Goal: Information Seeking & Learning: Learn about a topic

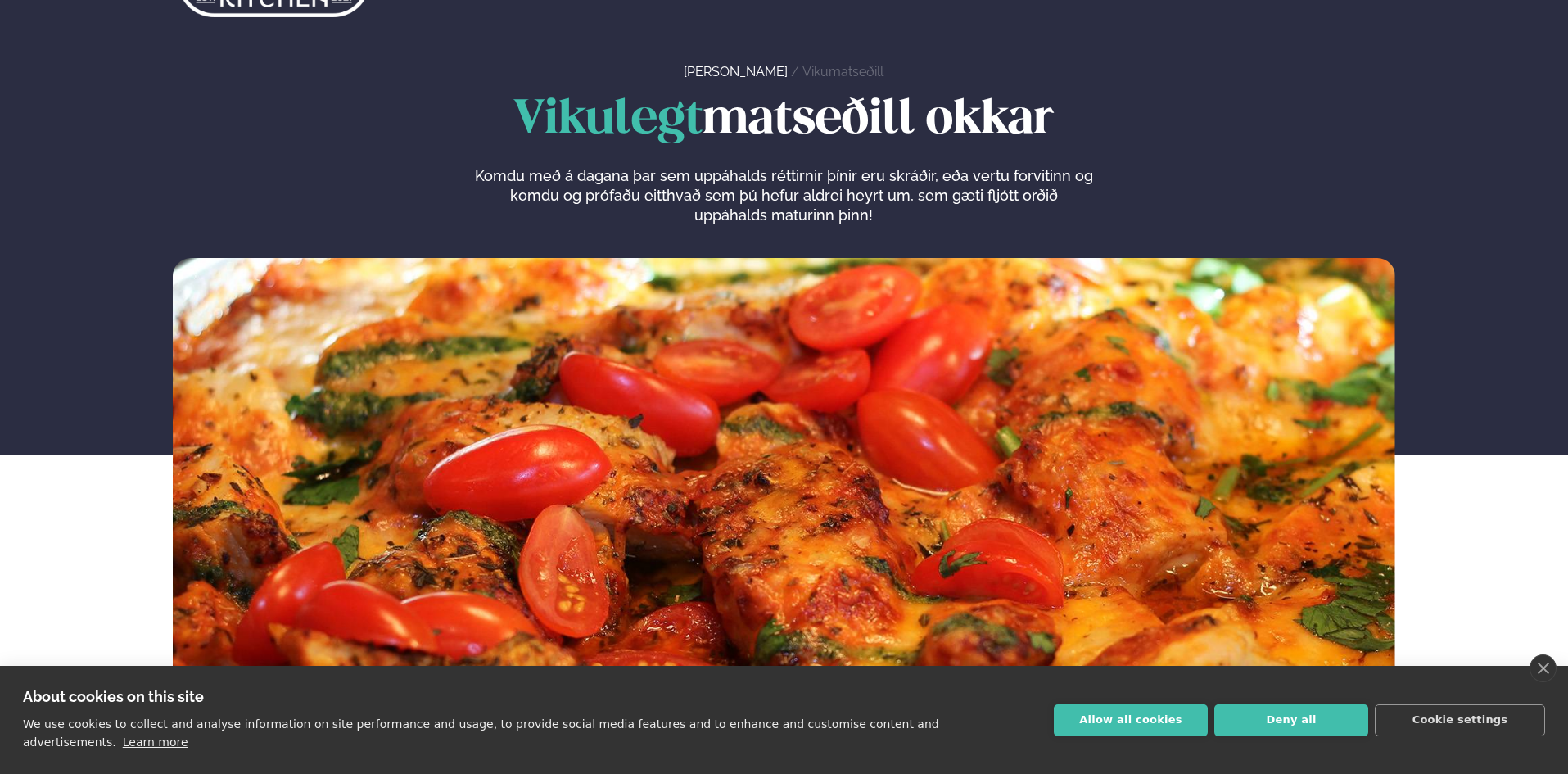
scroll to position [82, 0]
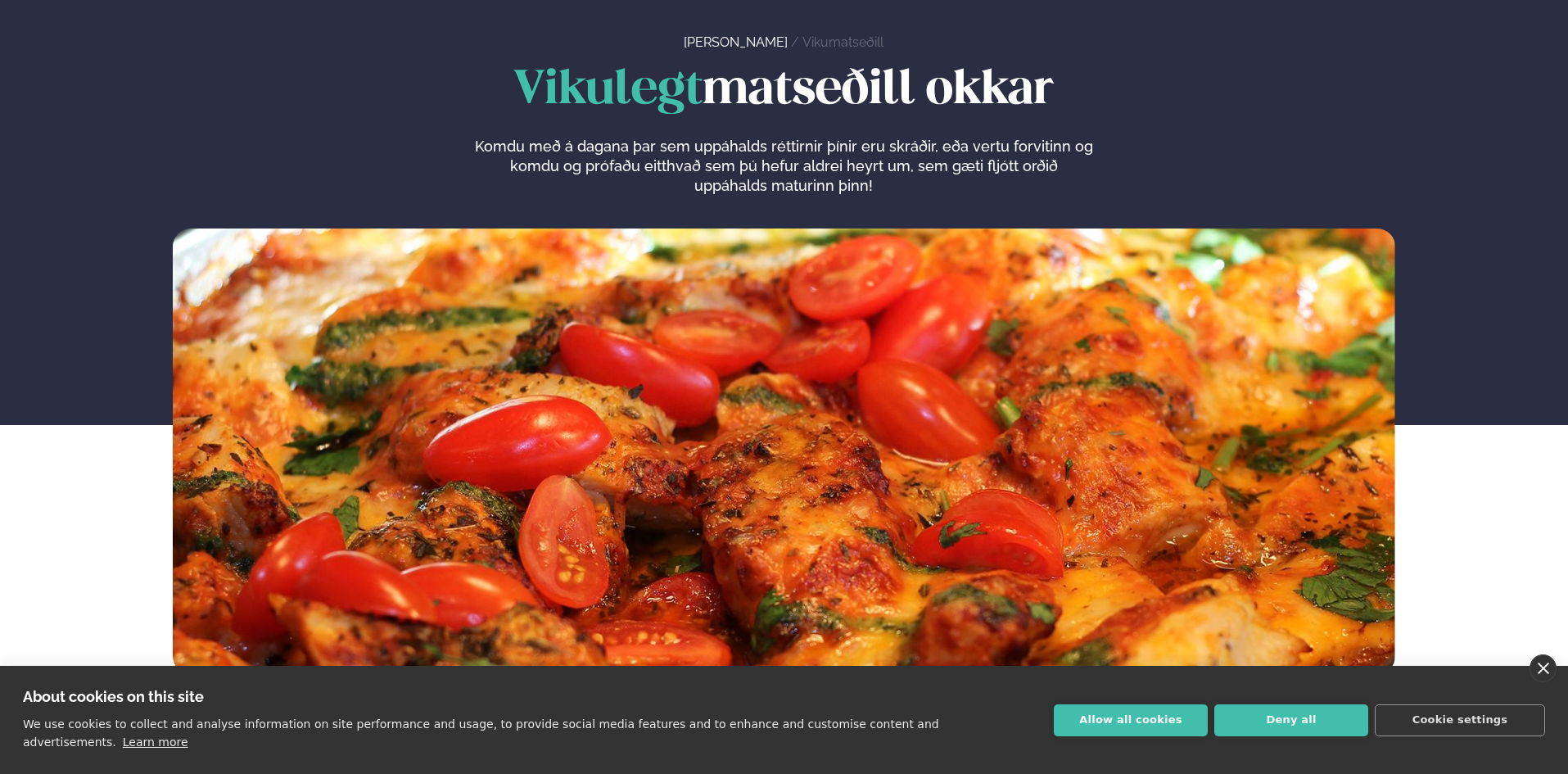
click at [1539, 682] on link "close" at bounding box center [1544, 668] width 27 height 28
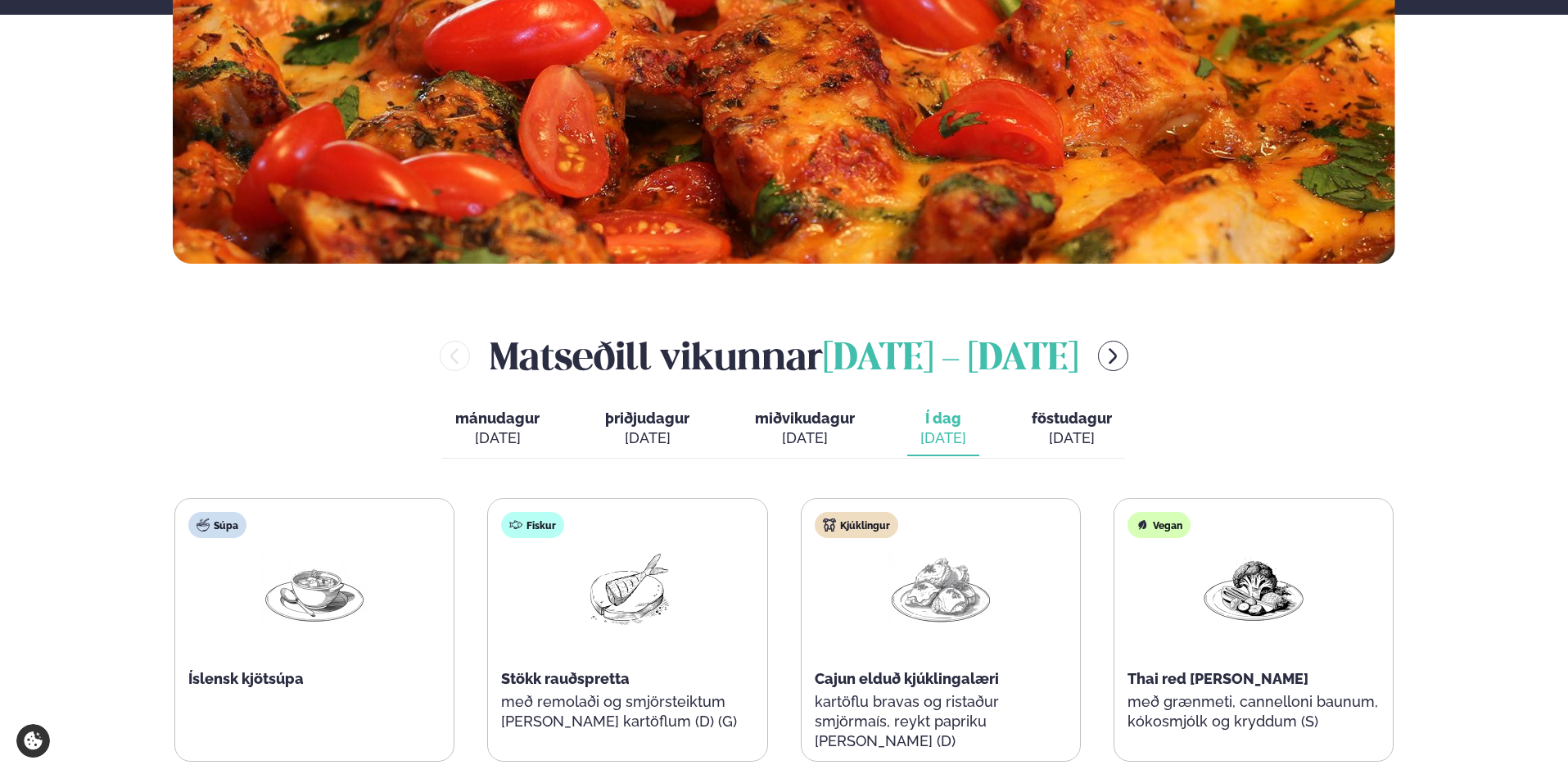
scroll to position [491, 0]
click at [945, 430] on div "[DATE]" at bounding box center [943, 439] width 46 height 20
click at [1079, 425] on span "föstudagur" at bounding box center [1071, 419] width 81 height 17
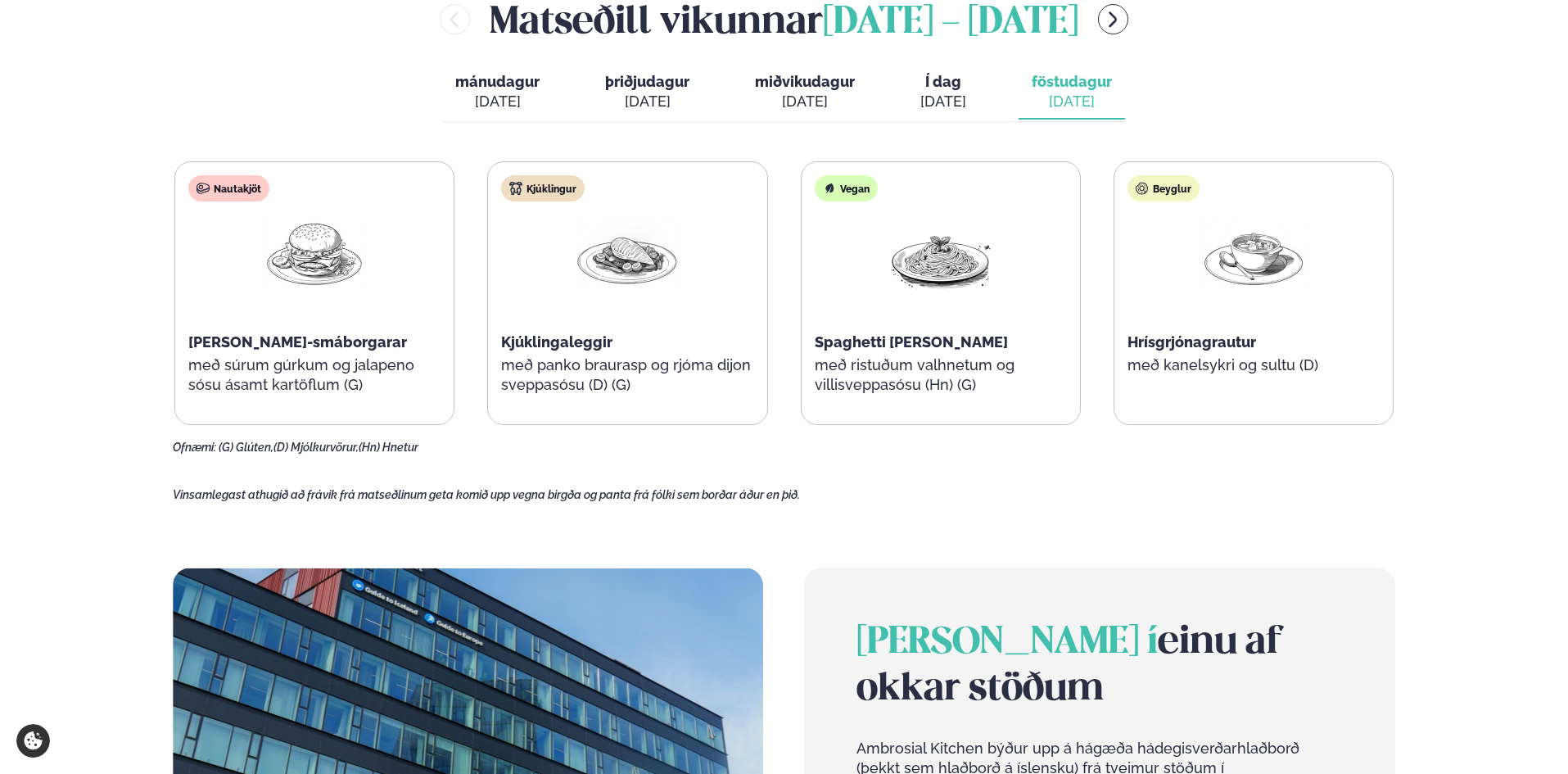
scroll to position [737, 0]
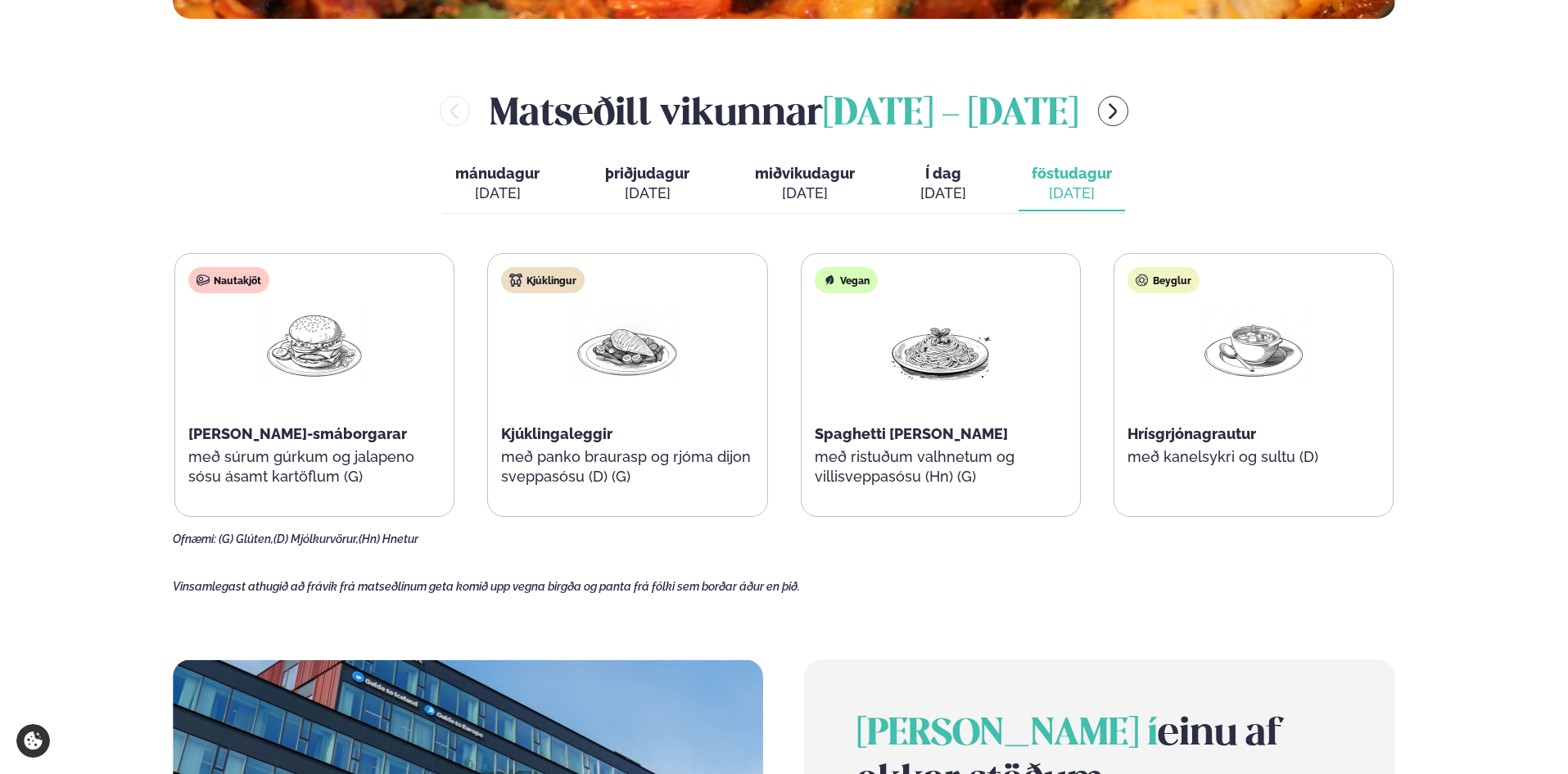
click at [553, 281] on div "Kjúklingur" at bounding box center [543, 279] width 83 height 26
click at [564, 418] on div "Kjúklingur Kjúklingaleggir með panko braurasp og rjóma dijon sveppasósu (D) (G)" at bounding box center [626, 384] width 278 height 262
click at [566, 440] on span "Kjúklingaleggir" at bounding box center [557, 433] width 111 height 17
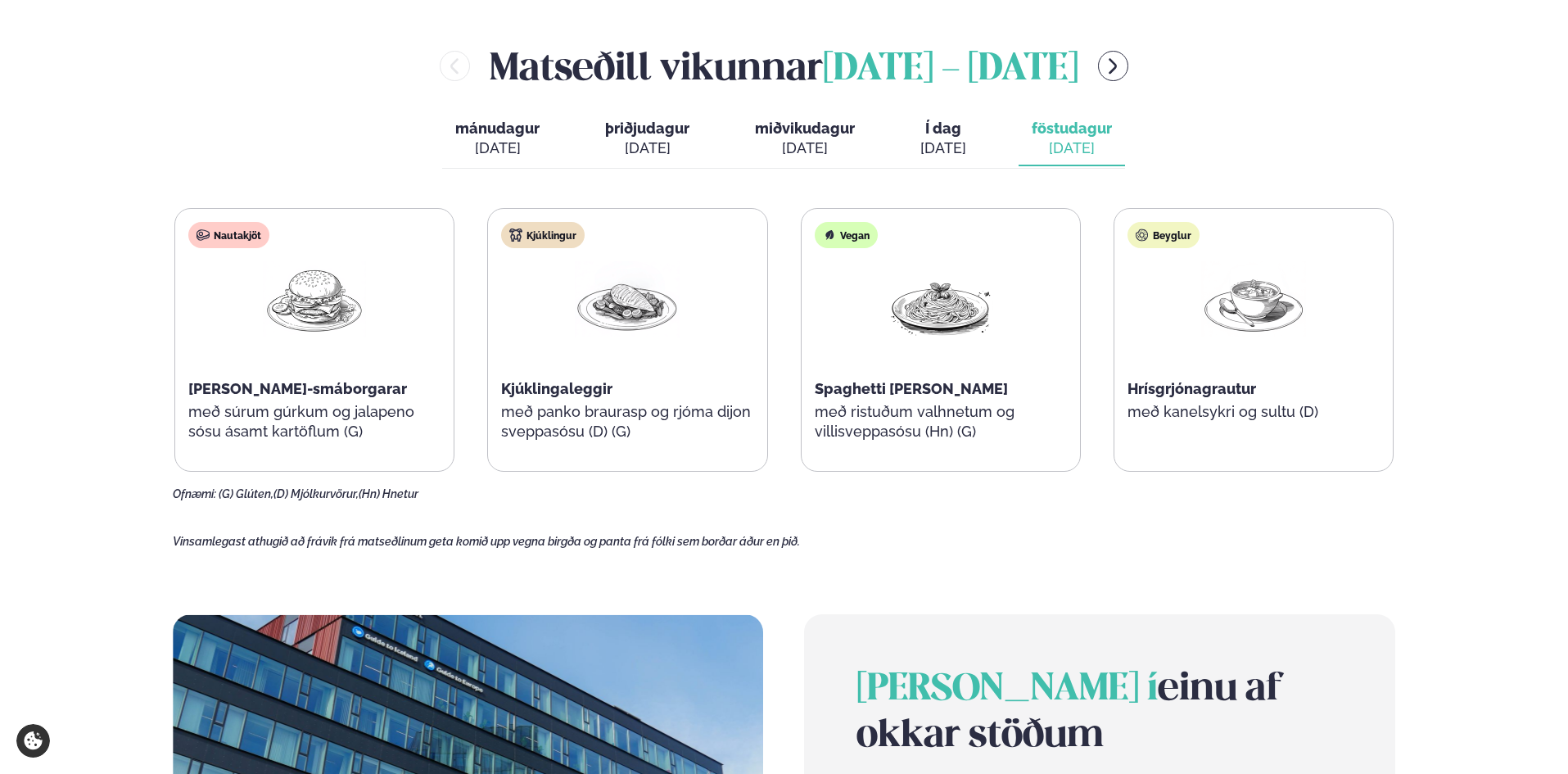
scroll to position [765, 0]
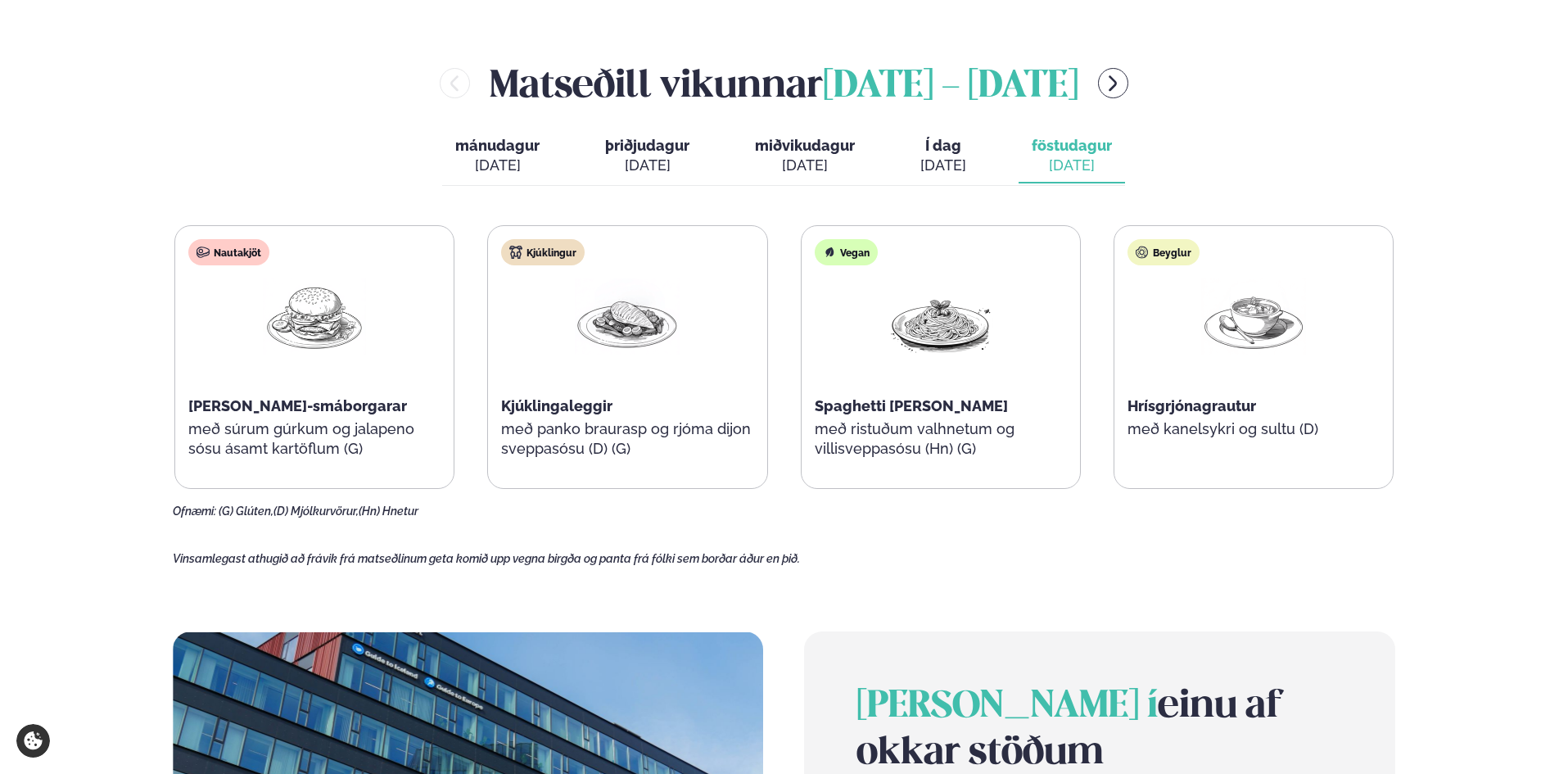
click at [942, 150] on span "Í dag" at bounding box center [943, 146] width 46 height 20
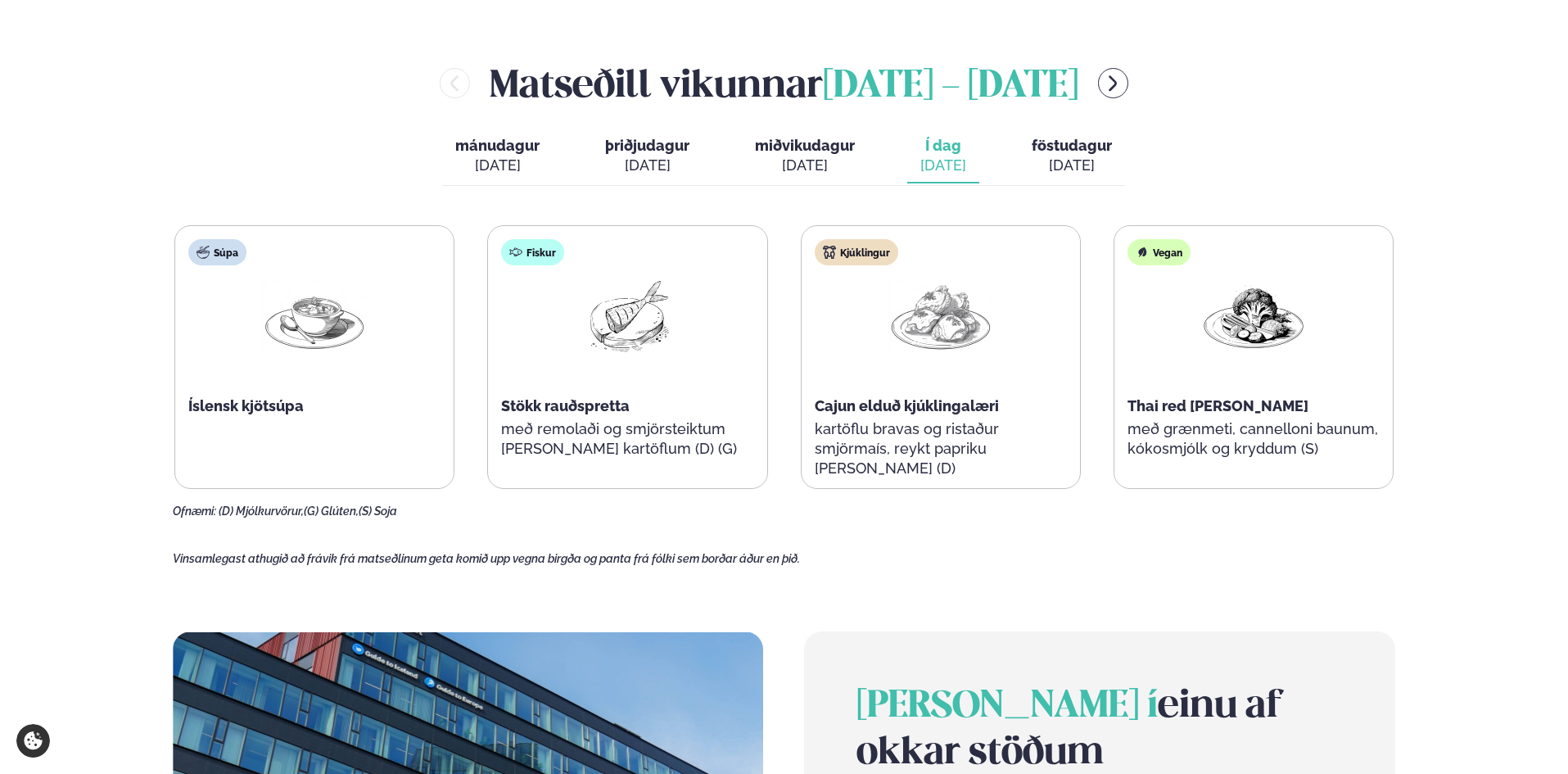
click at [622, 359] on div at bounding box center [627, 331] width 105 height 105
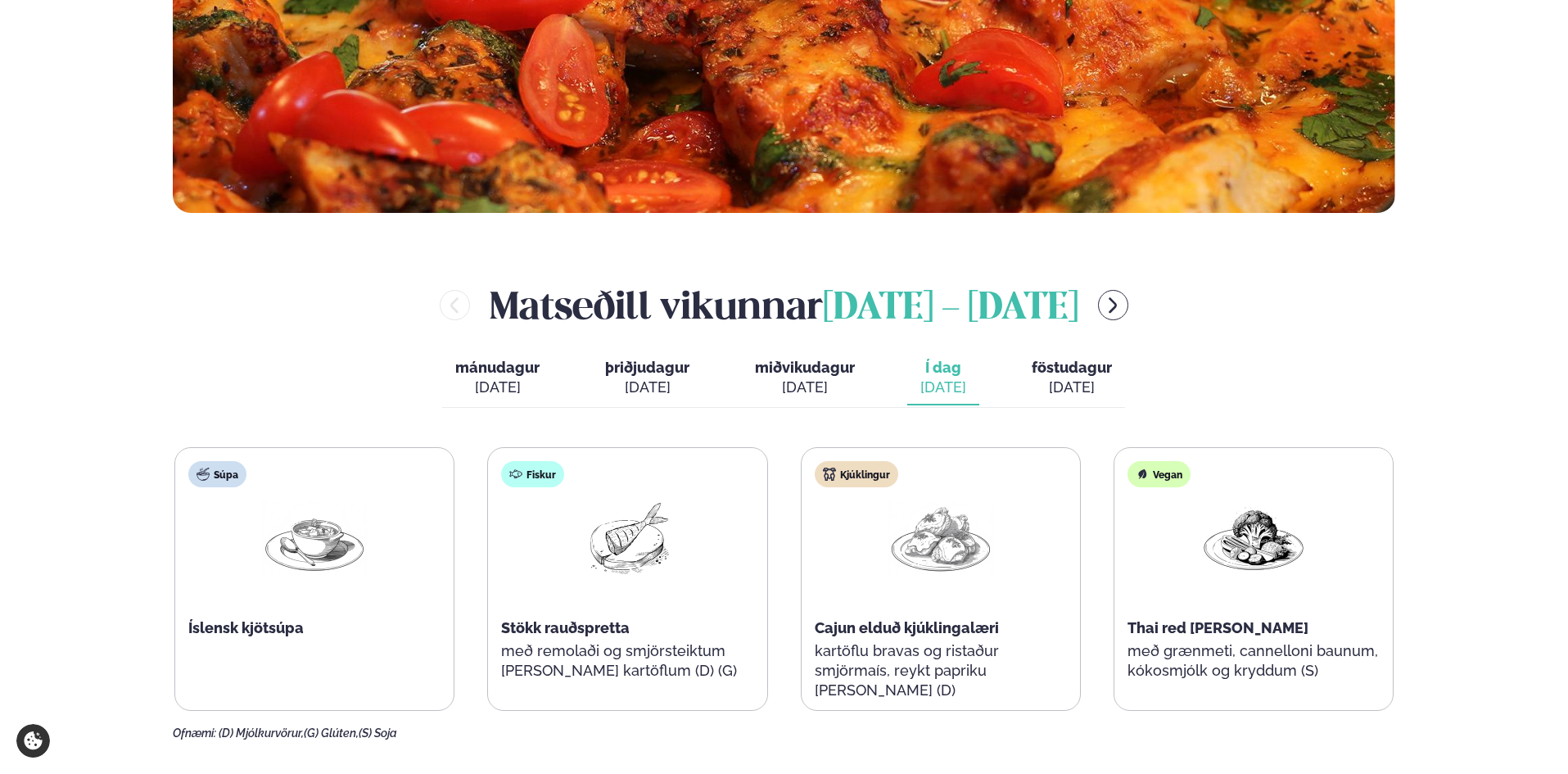
scroll to position [274, 0]
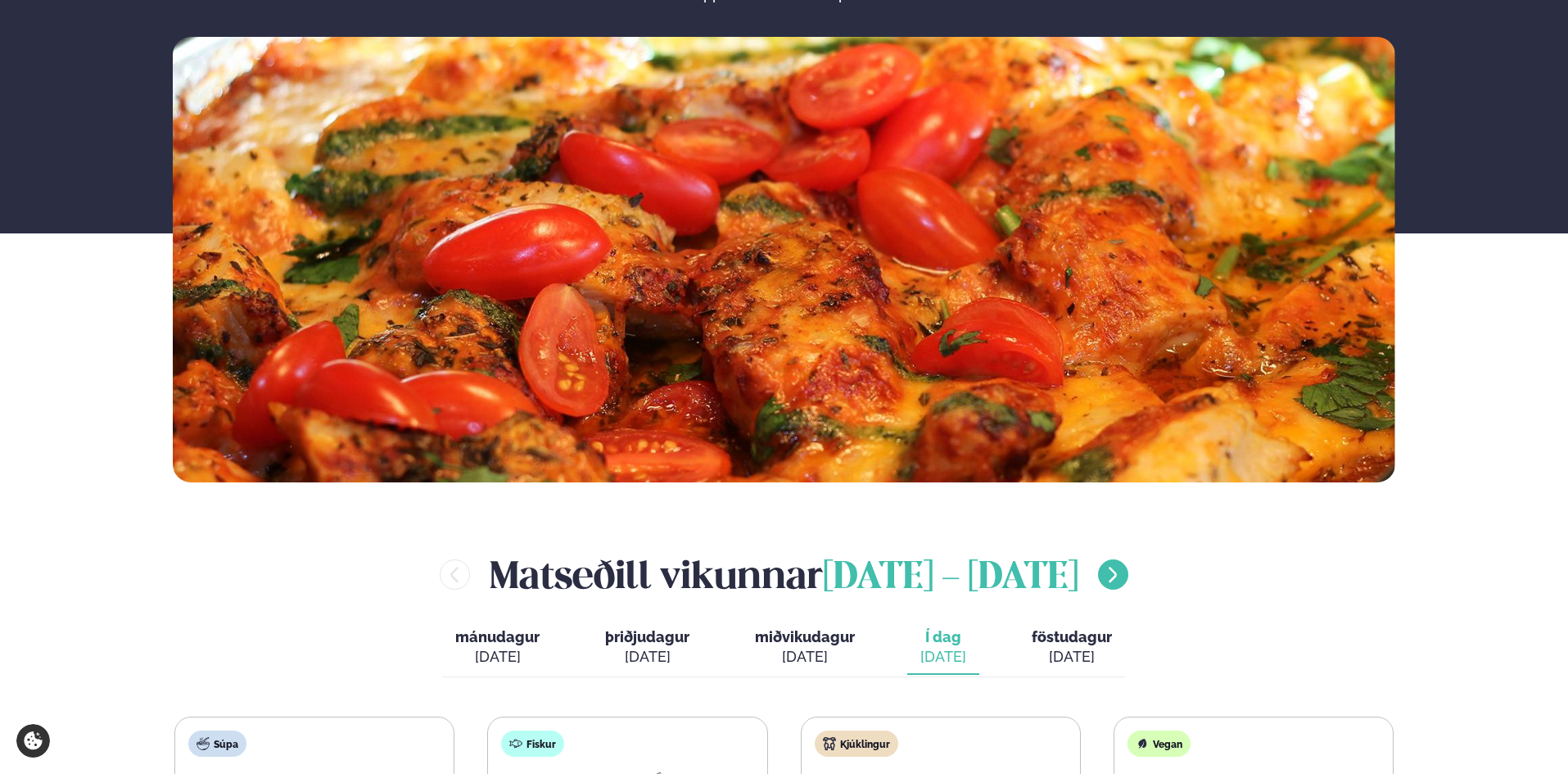
click at [1103, 581] on icon "menu-btn-right" at bounding box center [1113, 575] width 20 height 20
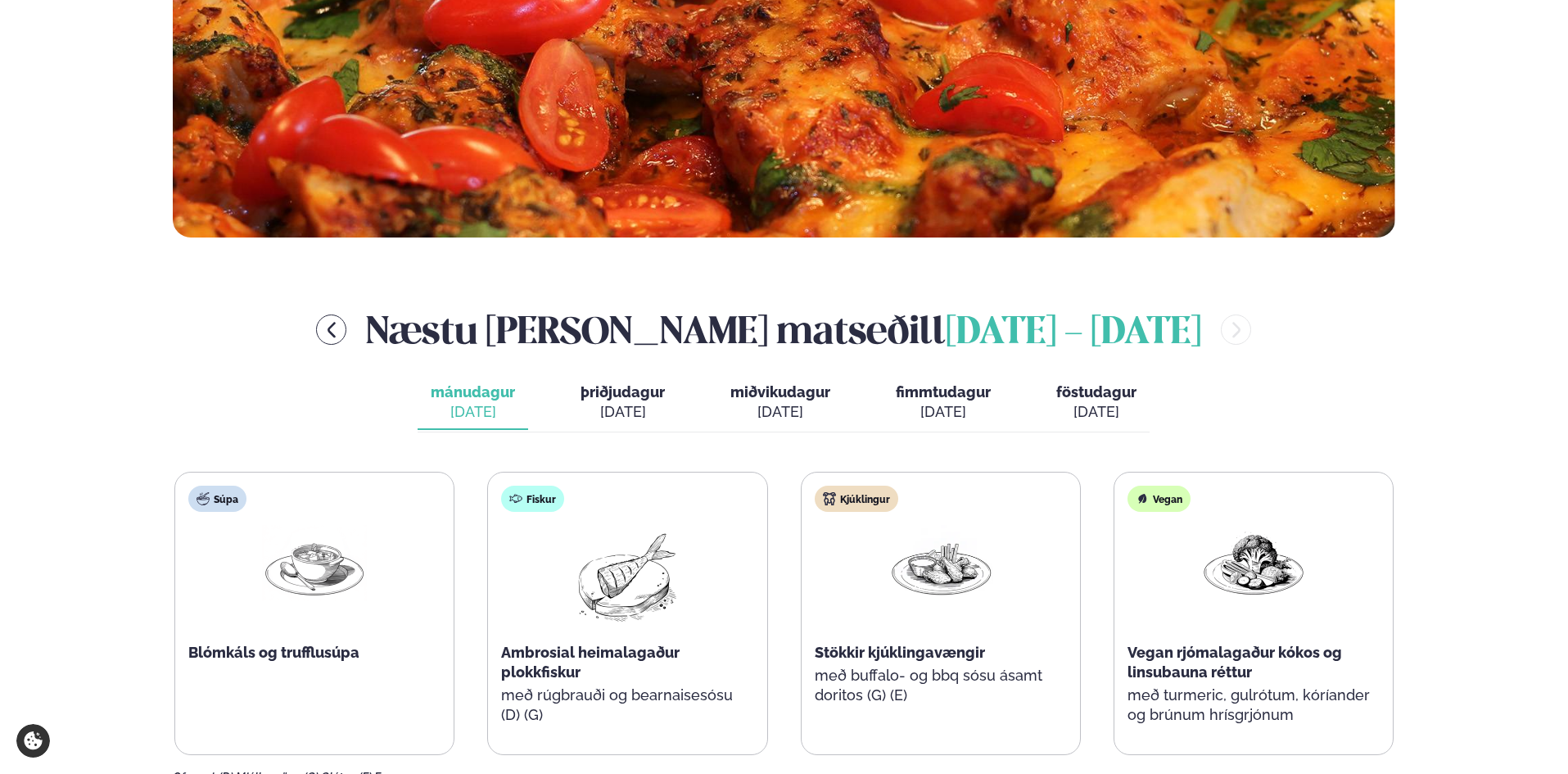
scroll to position [519, 0]
click at [625, 406] on div "[DATE]" at bounding box center [622, 411] width 84 height 20
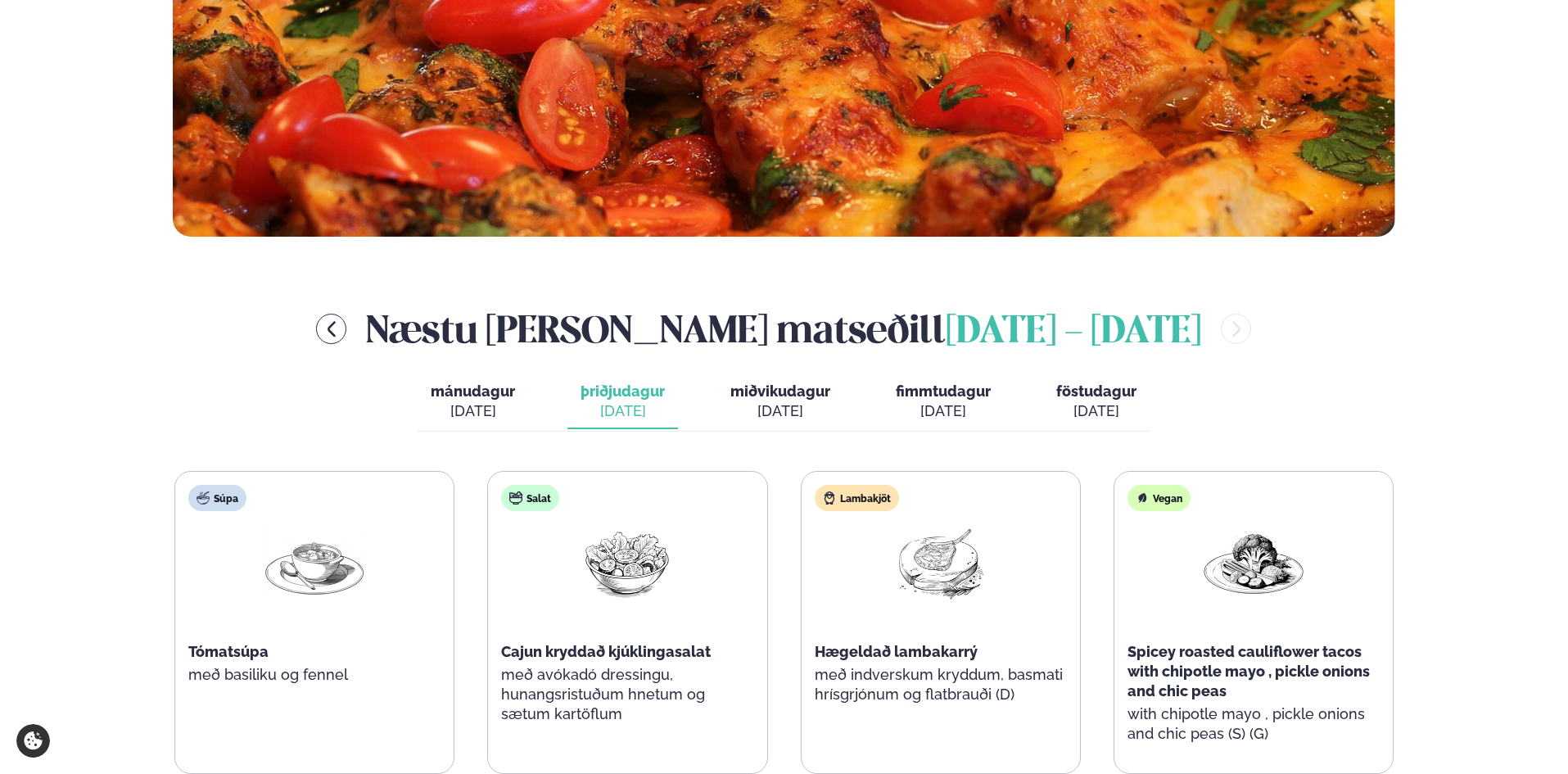
click at [782, 404] on div "[DATE]" at bounding box center [780, 411] width 100 height 20
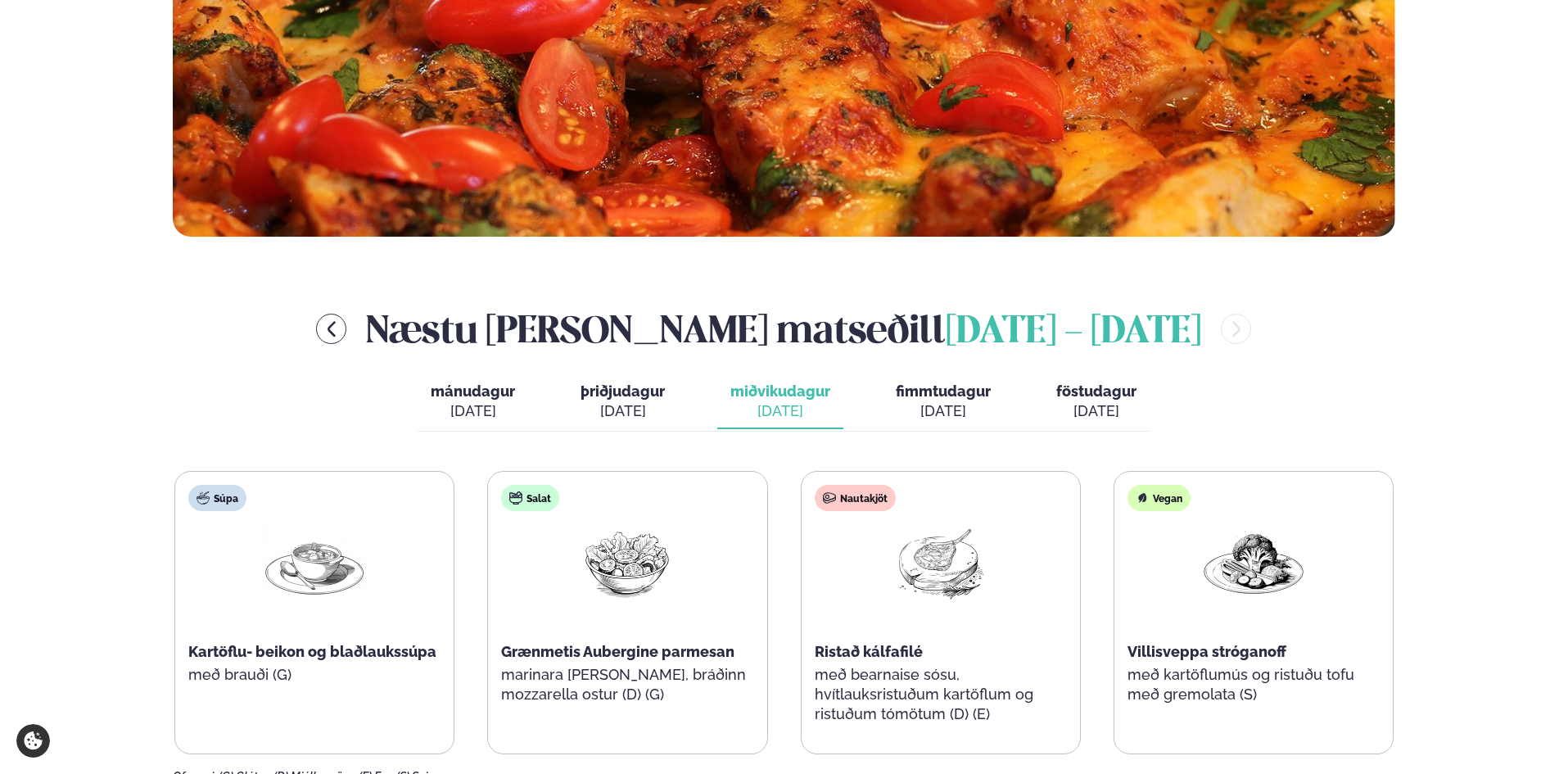
click at [954, 407] on div "[DATE]" at bounding box center [943, 411] width 95 height 20
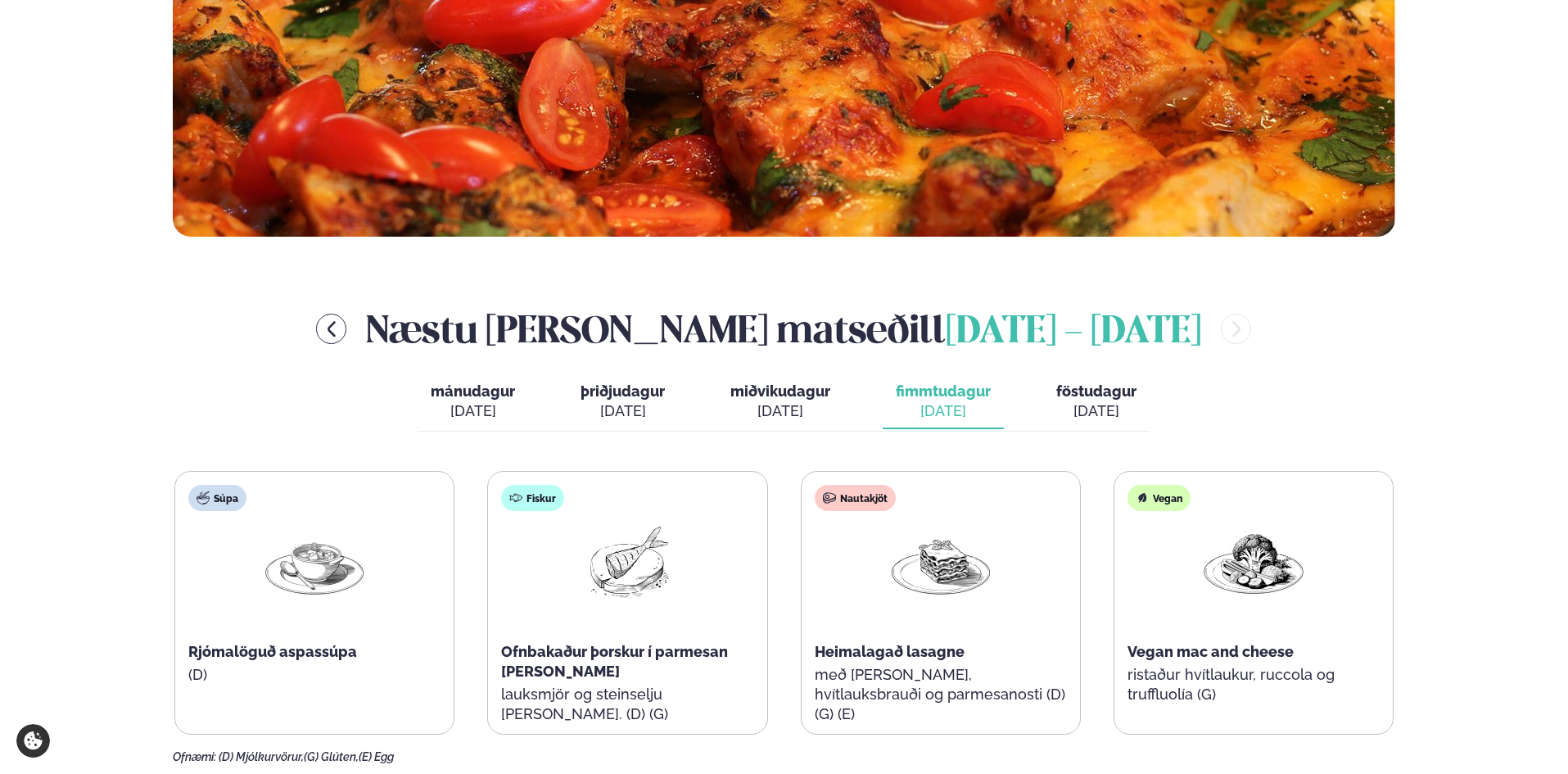
click at [781, 392] on span "miðvikudagur" at bounding box center [780, 391] width 100 height 17
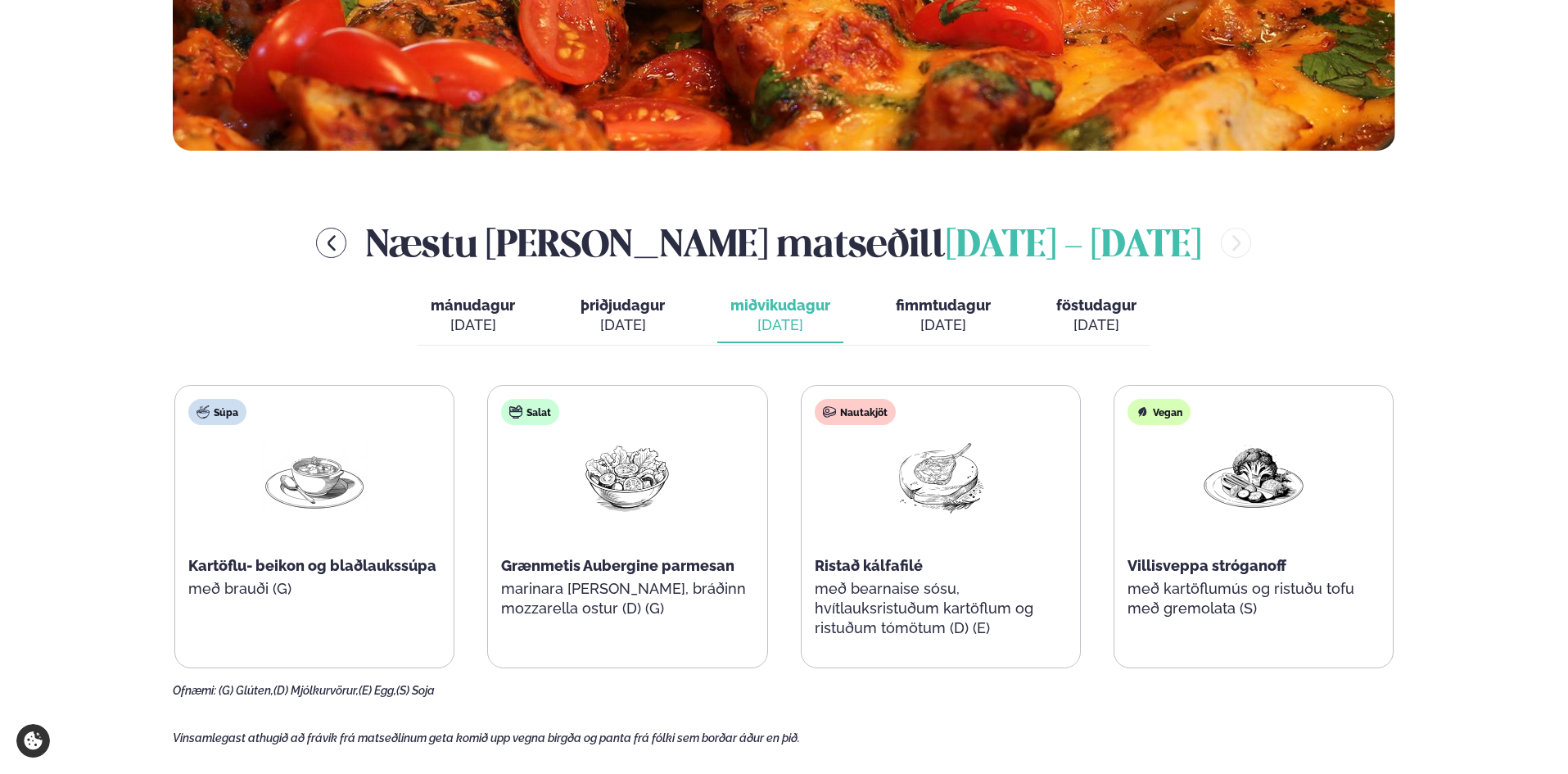
scroll to position [655, 0]
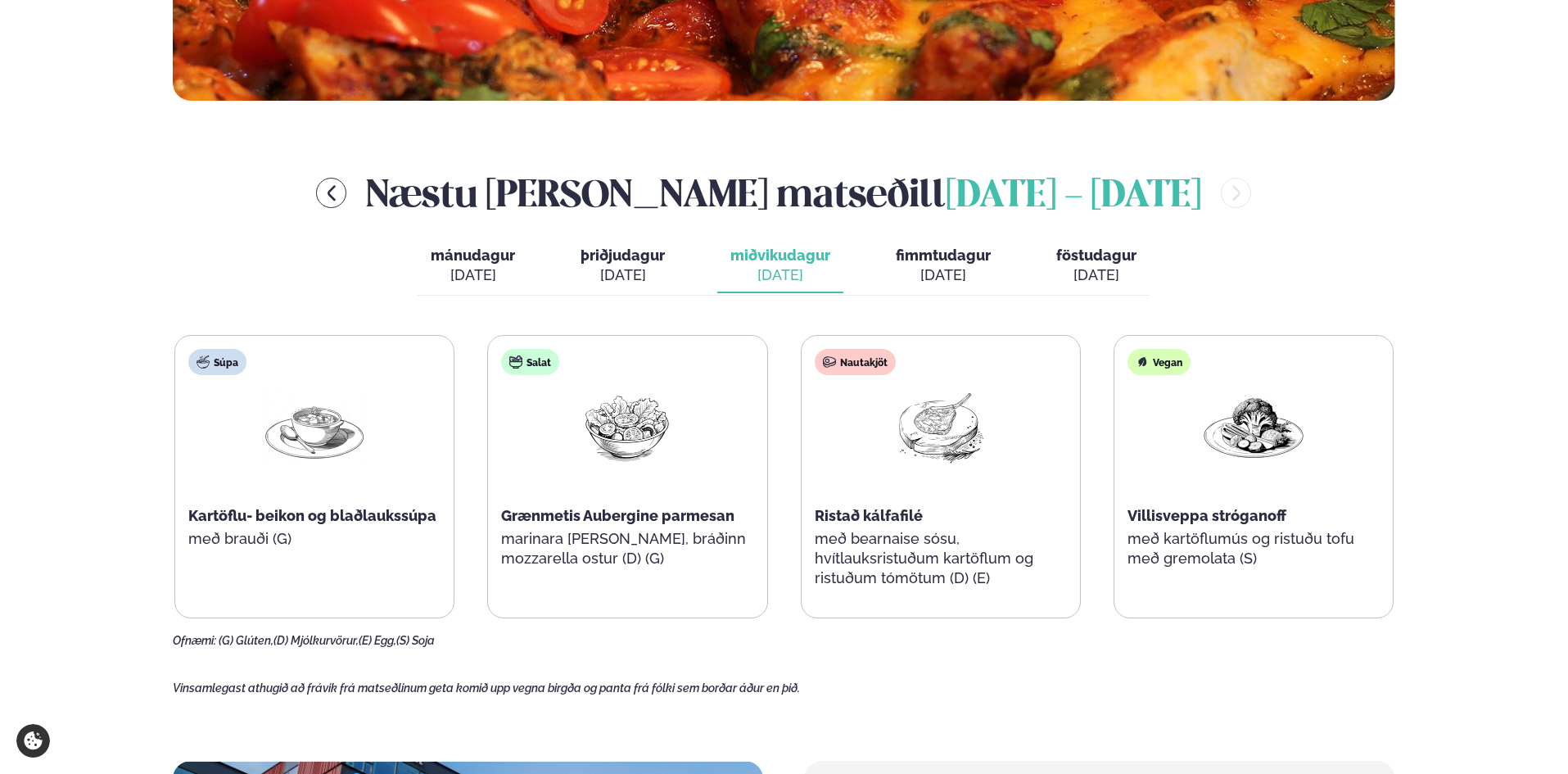
click at [539, 367] on div "Salat" at bounding box center [530, 362] width 58 height 26
click at [540, 367] on div "Salat" at bounding box center [530, 362] width 58 height 26
click at [598, 421] on img at bounding box center [627, 426] width 105 height 76
click at [585, 514] on span "Grænmetis Aubergine parmesan" at bounding box center [617, 515] width 233 height 17
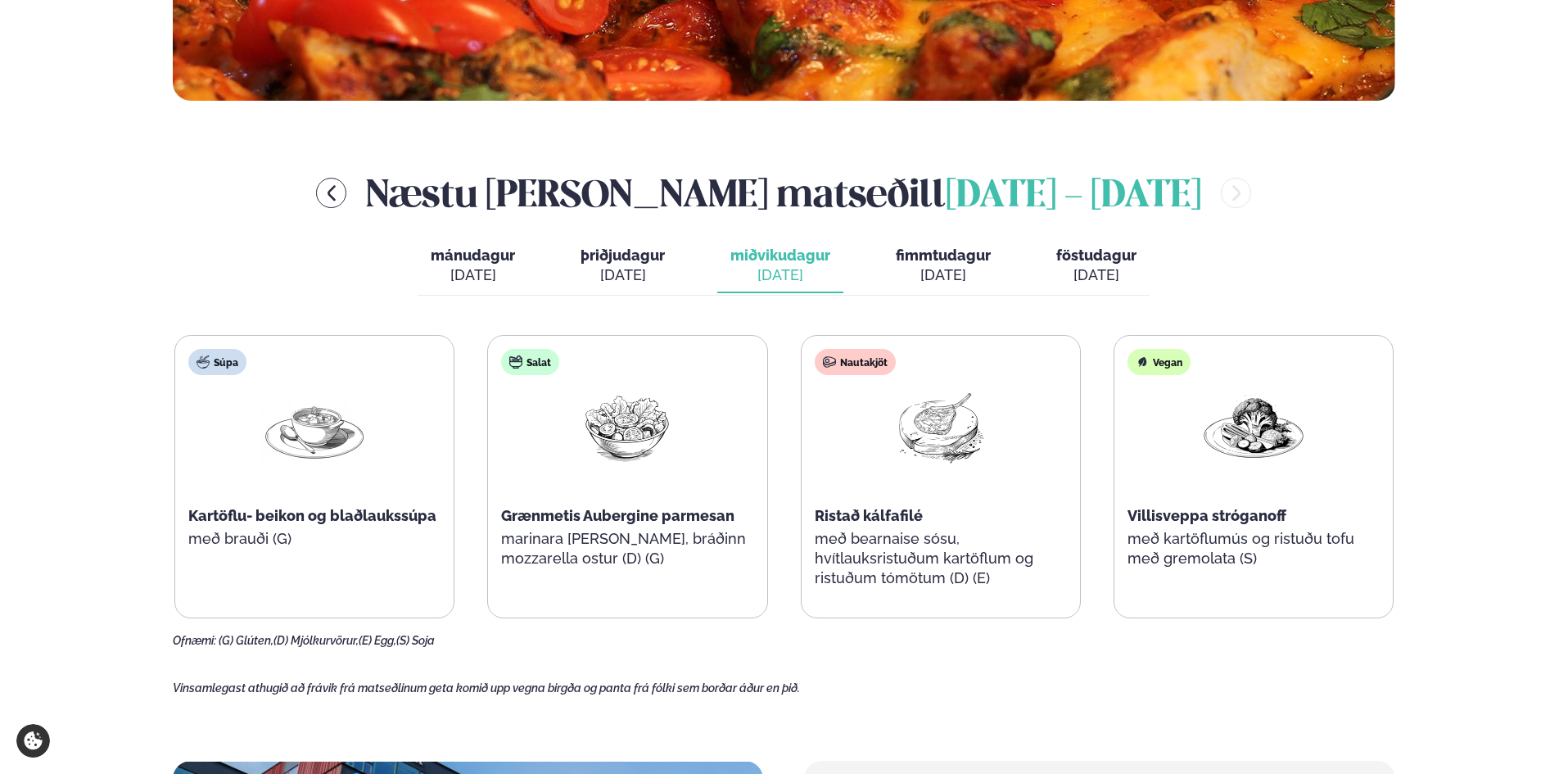
click at [586, 525] on div "Grænmetis Aubergine parmesan" at bounding box center [627, 516] width 252 height 20
click at [585, 547] on p "marinara [PERSON_NAME], bráðinn mozzarella ostur (D) (G)" at bounding box center [627, 548] width 252 height 39
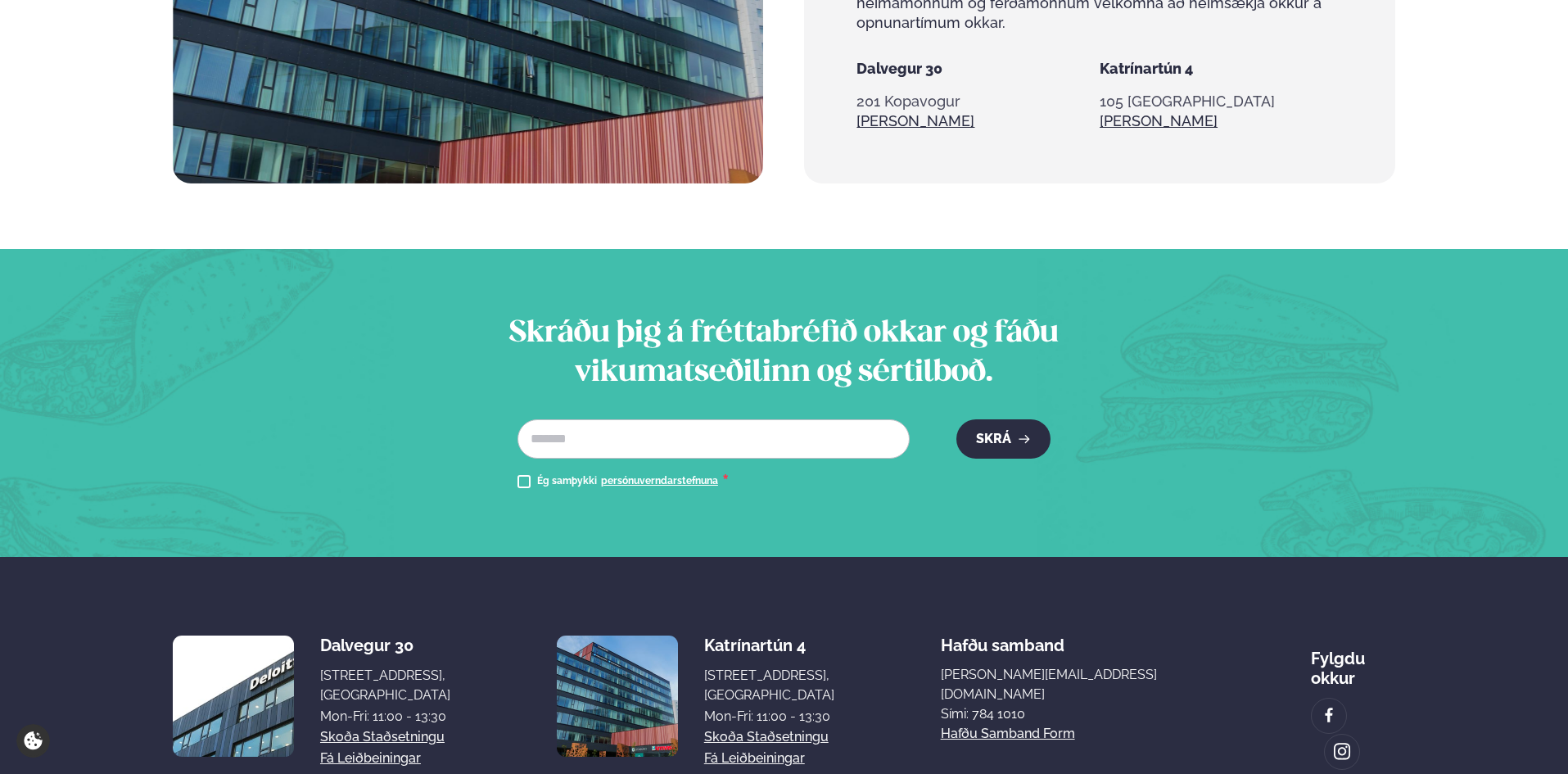
scroll to position [1766, 0]
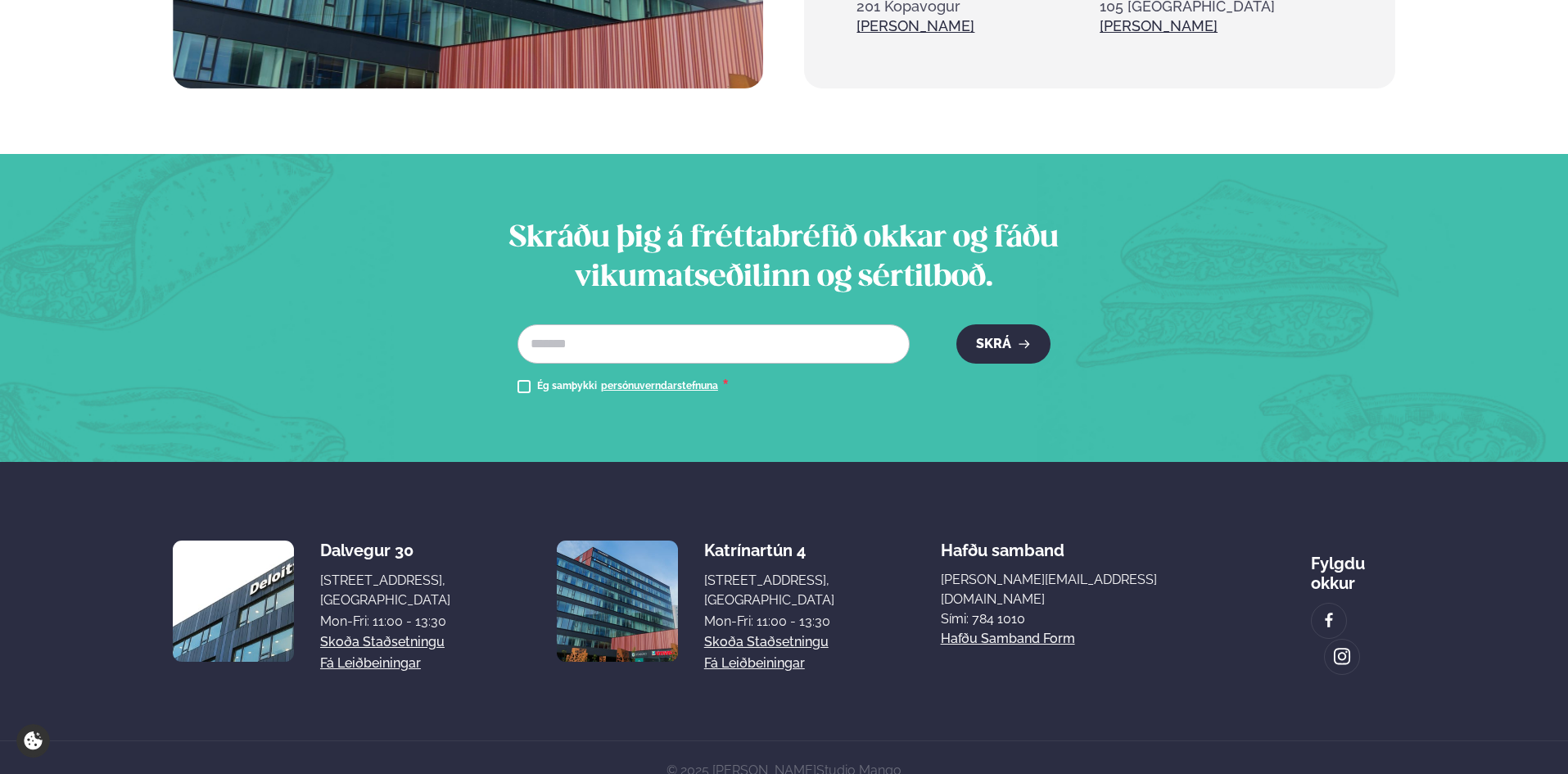
click at [665, 607] on img at bounding box center [617, 601] width 121 height 121
click at [787, 632] on link "Skoða staðsetningu" at bounding box center [766, 642] width 124 height 20
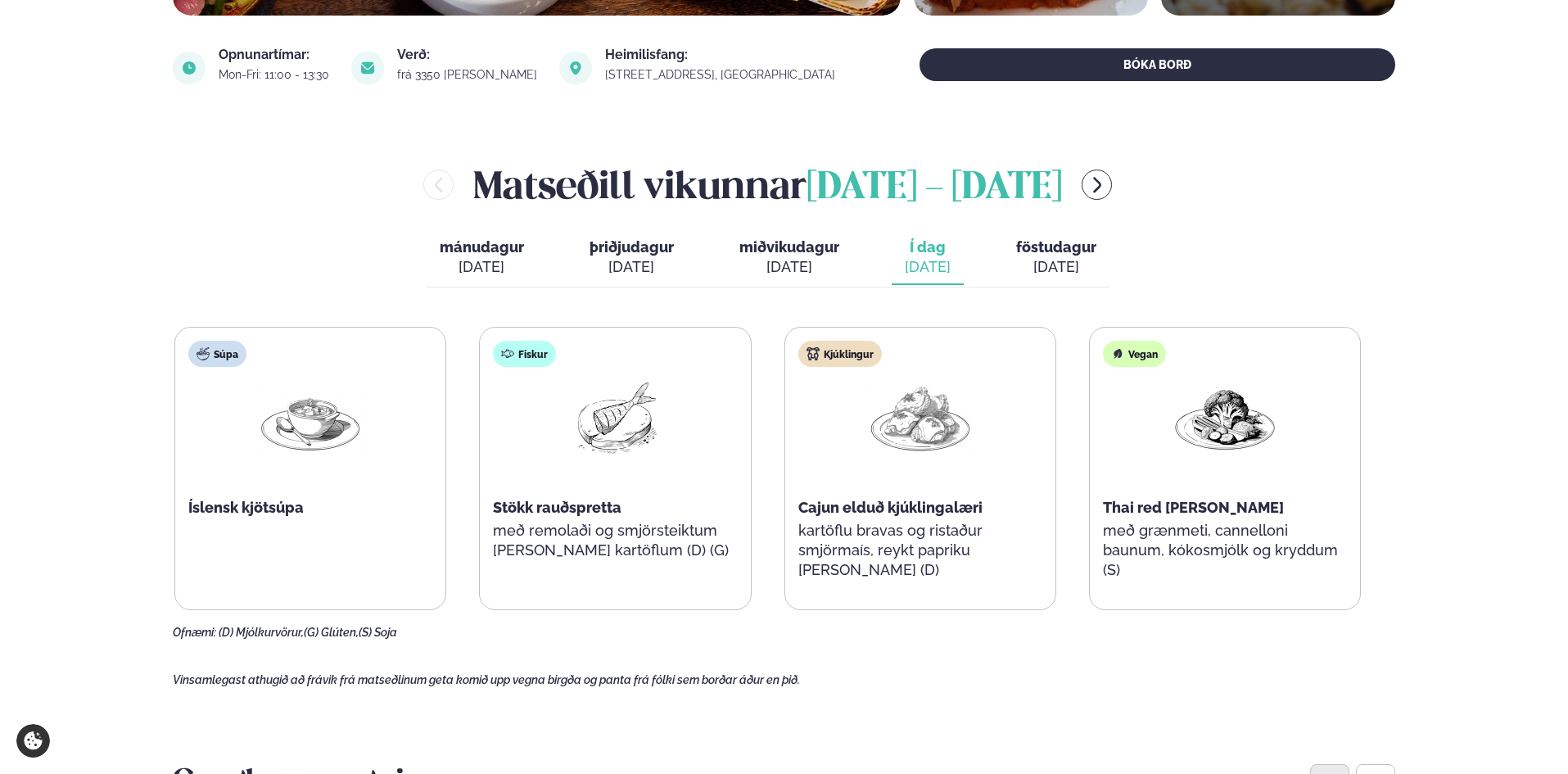
scroll to position [573, 0]
